Goal: Information Seeking & Learning: Learn about a topic

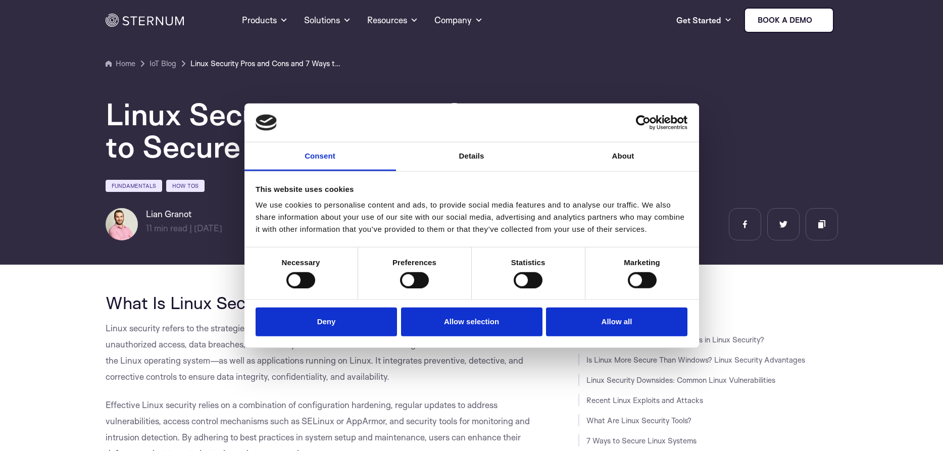
click at [465, 132] on div at bounding box center [472, 122] width 455 height 39
click at [625, 155] on link "About" at bounding box center [624, 157] width 152 height 29
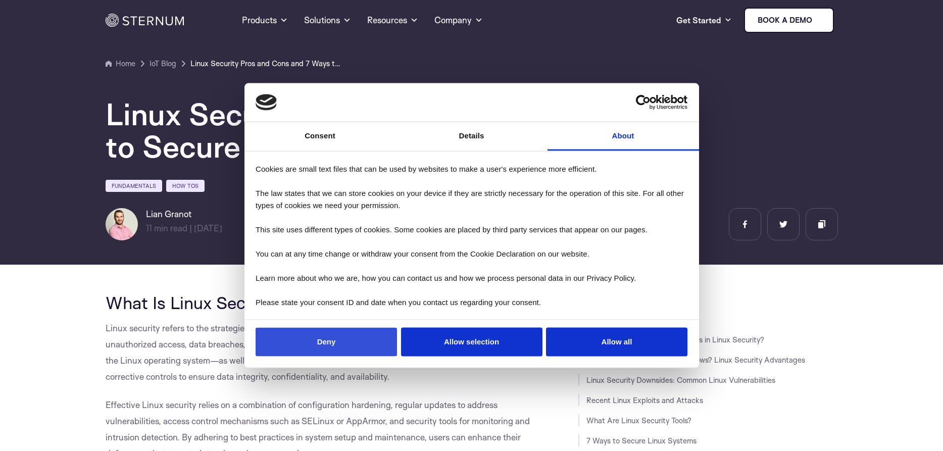
click at [338, 339] on button "Deny" at bounding box center [326, 342] width 141 height 29
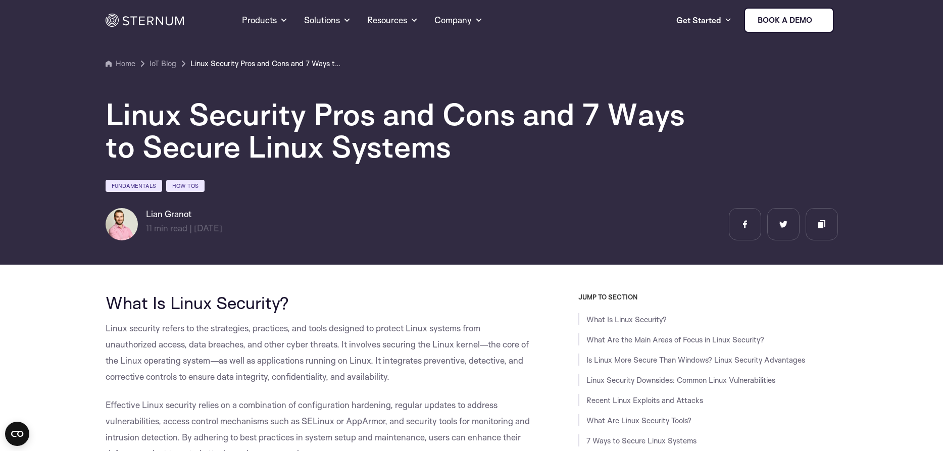
click at [306, 381] on span "Linux security refers to the strategies, practices, and tools designed to prote…" at bounding box center [317, 352] width 423 height 59
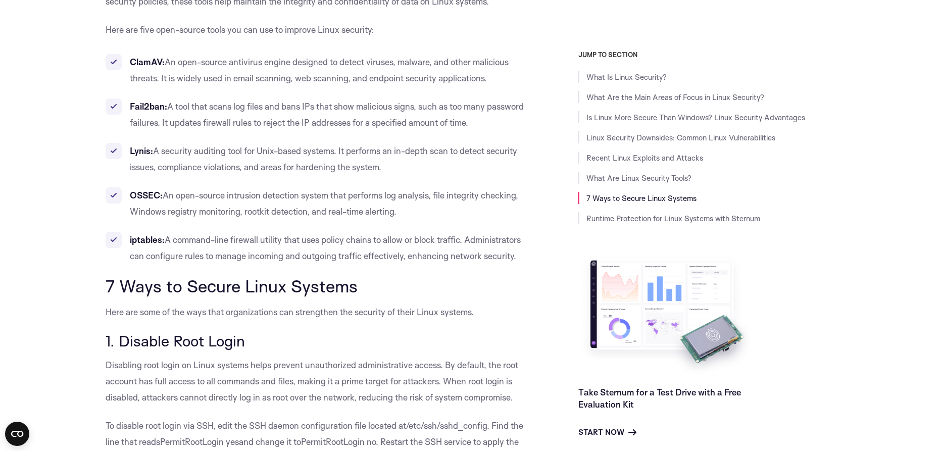
scroll to position [3802, 0]
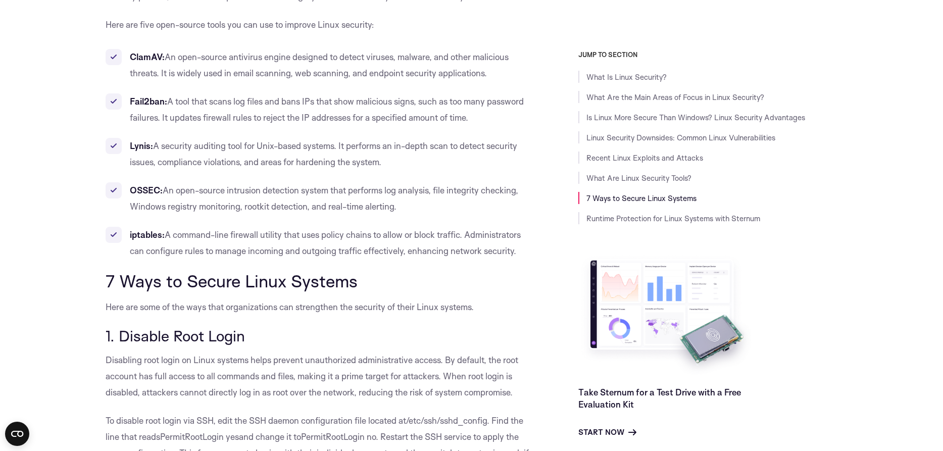
click at [256, 344] on h3 "1. Disable Root Login" at bounding box center [320, 335] width 428 height 17
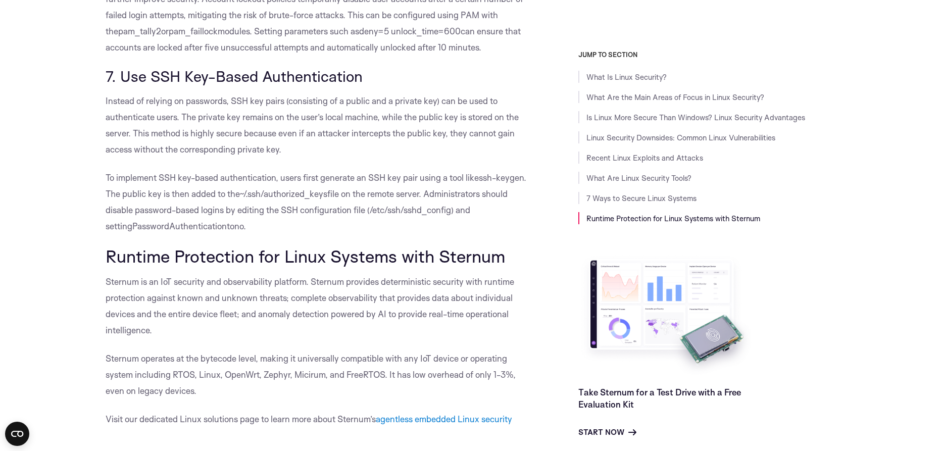
scroll to position [5300, 0]
